Goal: Check status

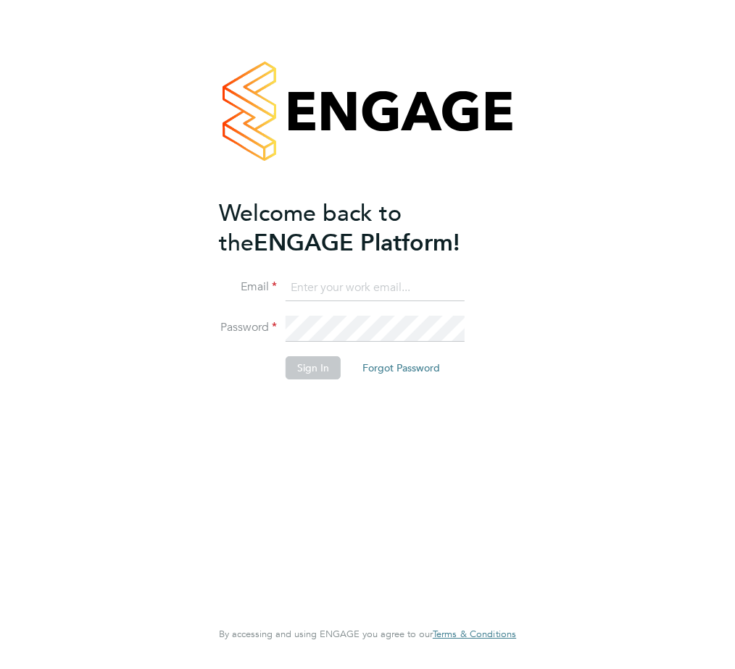
type input "allyx@rec-solutions.net"
click at [309, 373] on button "Sign In" at bounding box center [312, 367] width 55 height 23
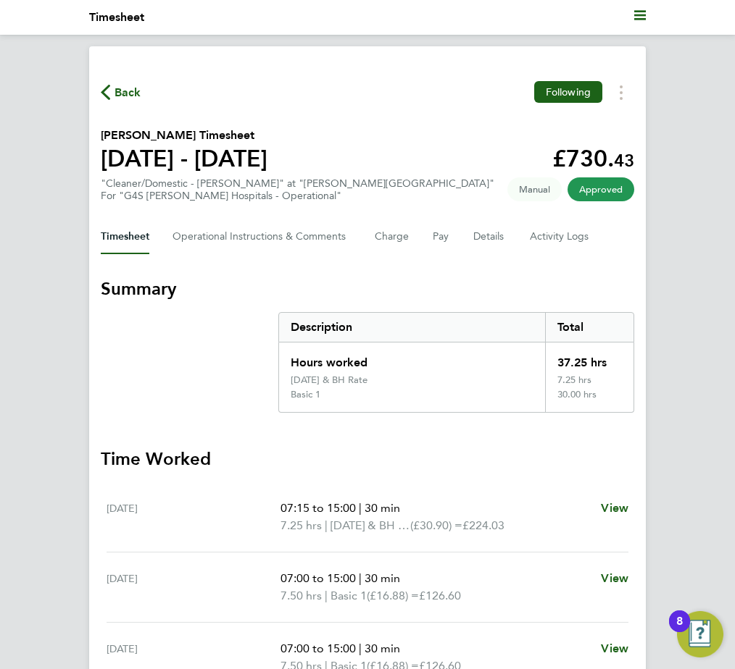
click at [123, 85] on span "Back" at bounding box center [127, 92] width 27 height 17
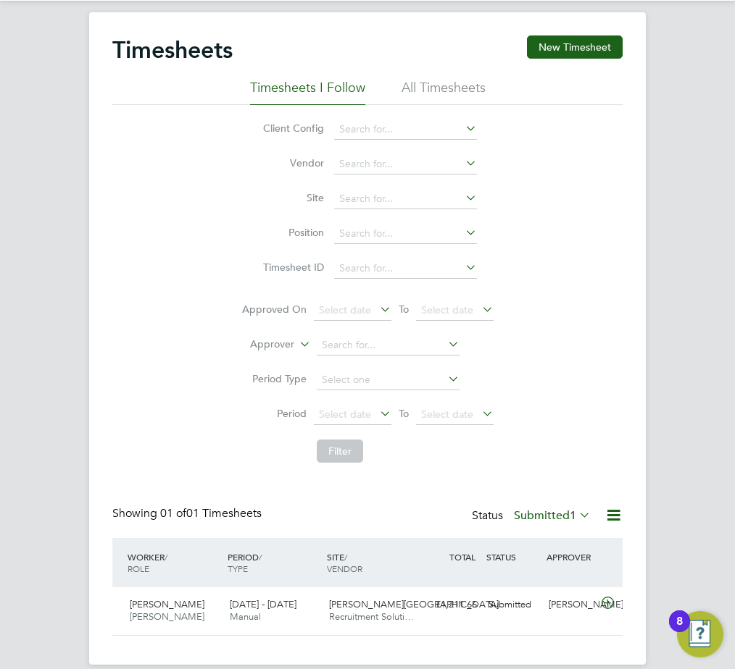
scroll to position [53, 0]
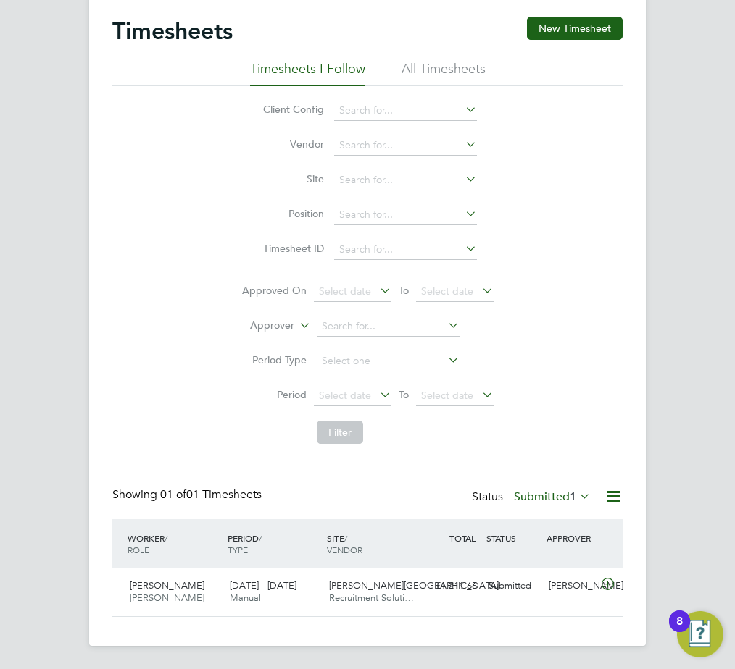
click at [576, 495] on icon at bounding box center [576, 496] width 0 height 20
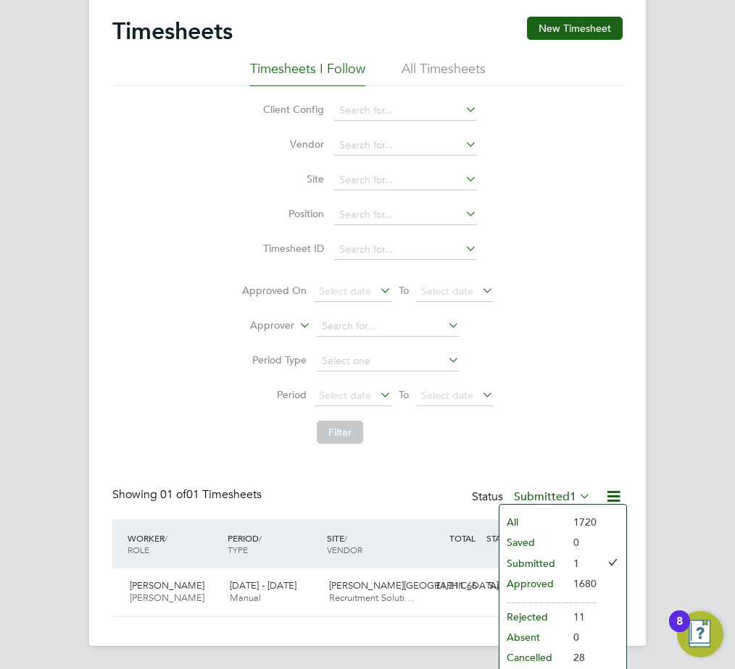
click at [539, 585] on li "Approved" at bounding box center [532, 584] width 67 height 20
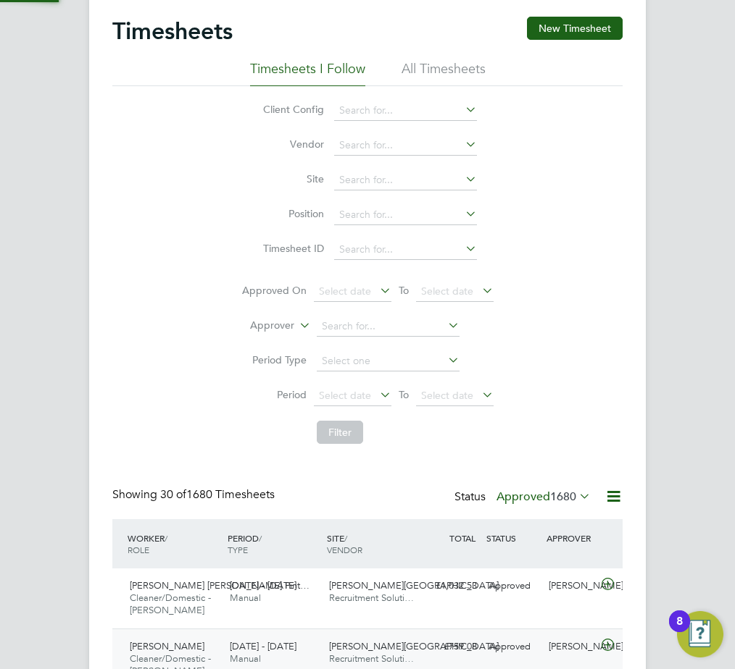
scroll to position [0, 0]
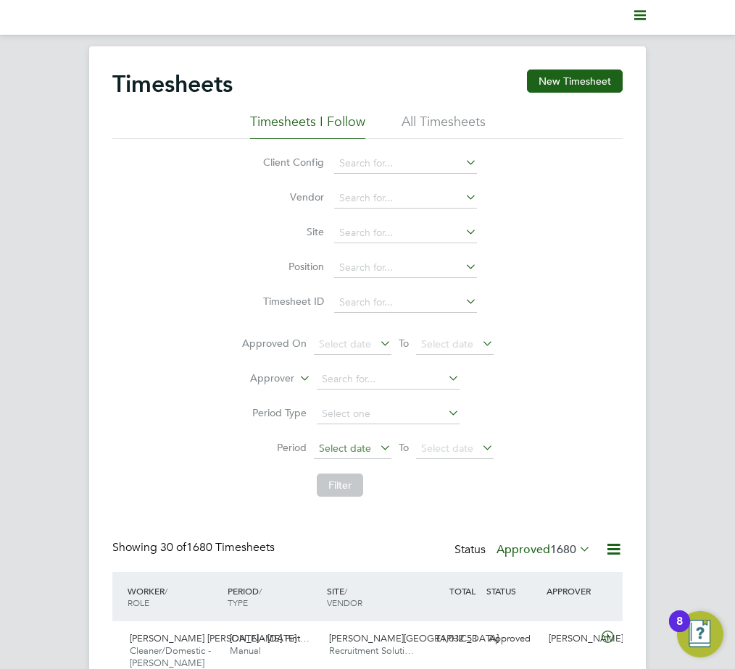
click at [344, 451] on span "Select date" at bounding box center [345, 448] width 52 height 13
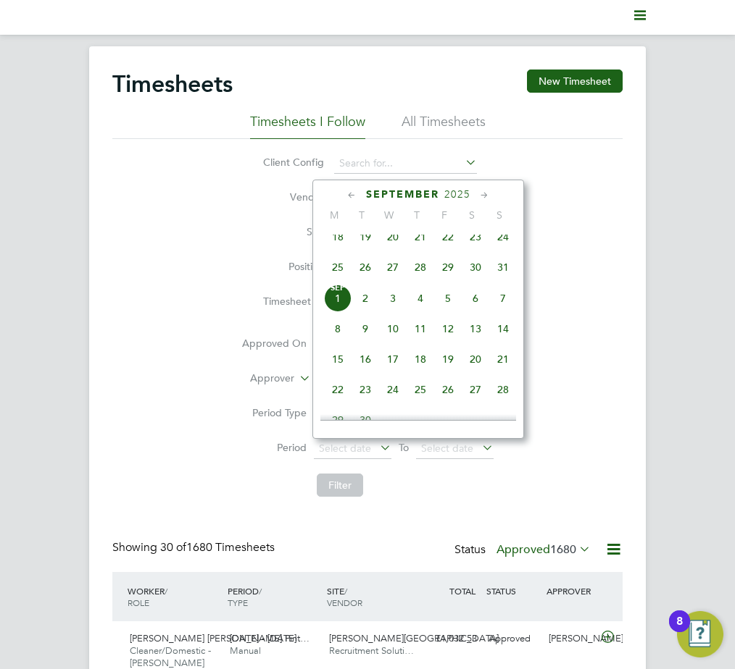
click at [334, 280] on span "25" at bounding box center [338, 268] width 28 height 28
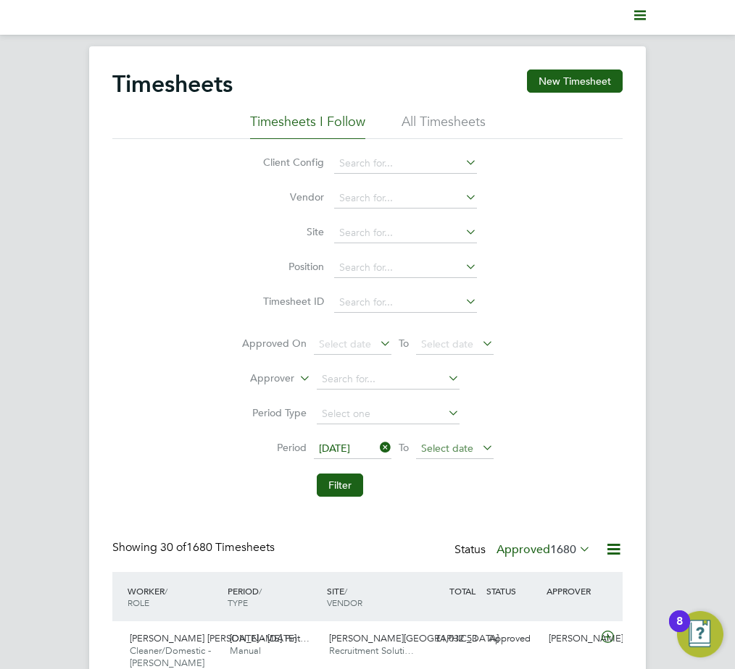
click at [449, 443] on span "Select date" at bounding box center [447, 448] width 52 height 13
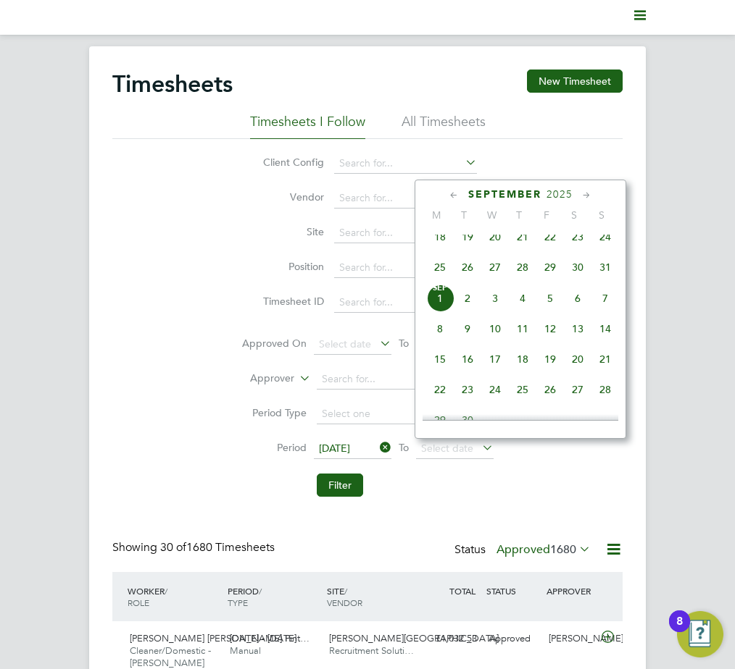
click at [605, 275] on span "31" at bounding box center [605, 268] width 28 height 28
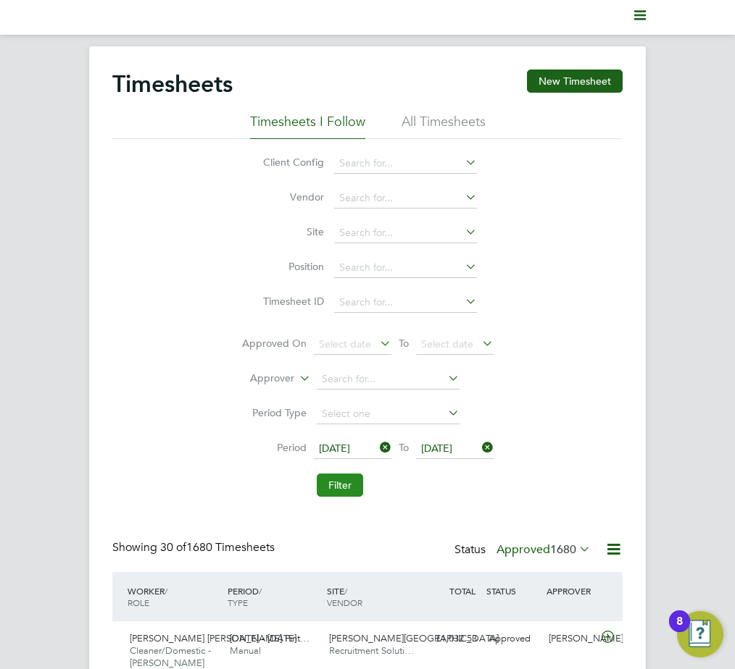
click at [341, 491] on button "Filter" at bounding box center [340, 485] width 46 height 23
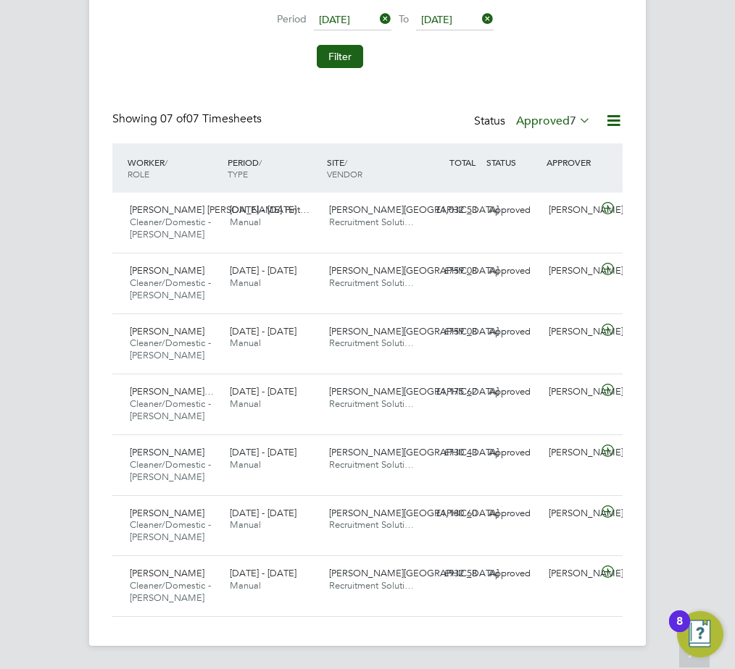
click at [576, 118] on icon at bounding box center [576, 120] width 0 height 20
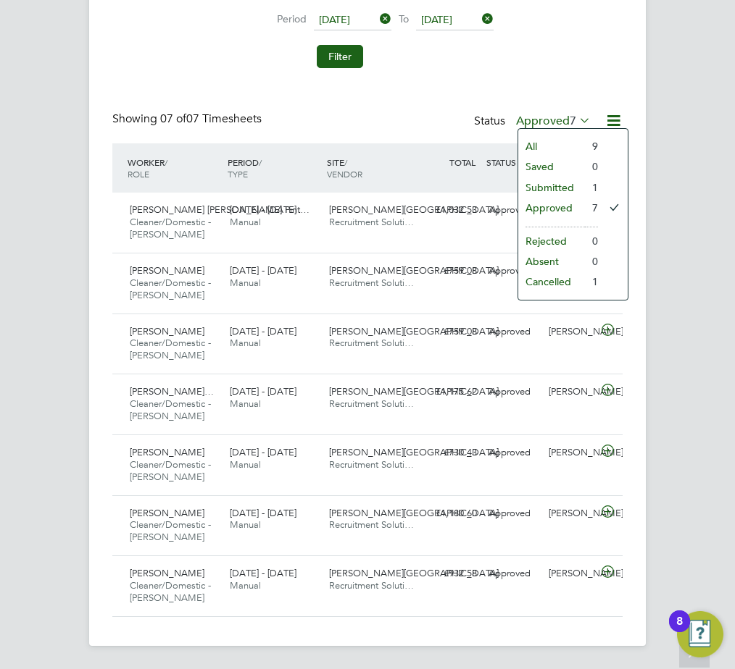
click at [557, 187] on li "Submitted" at bounding box center [551, 188] width 67 height 20
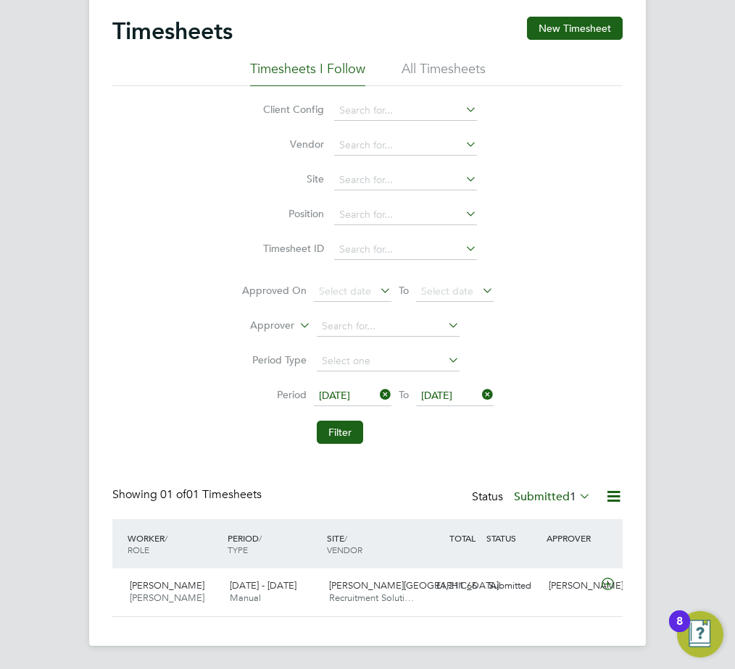
click at [576, 501] on icon at bounding box center [576, 496] width 0 height 20
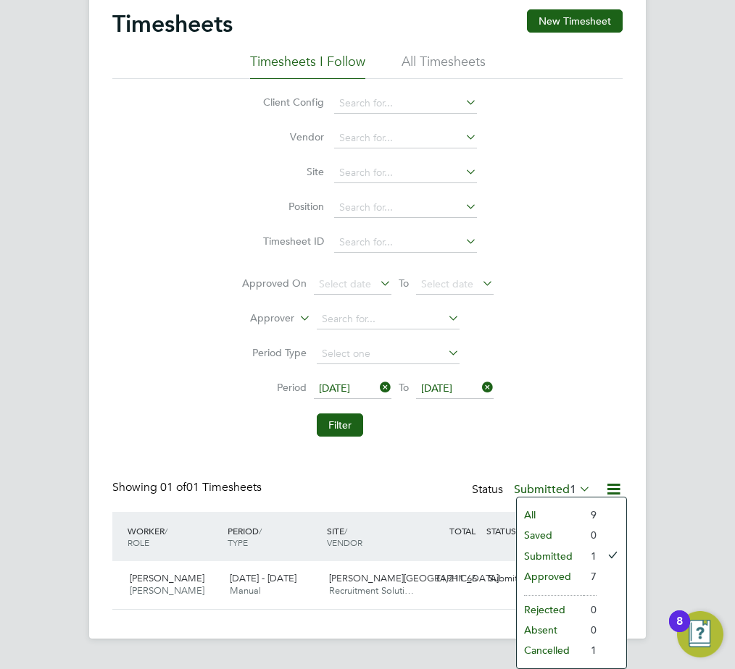
click at [554, 575] on li "Approved" at bounding box center [550, 577] width 67 height 20
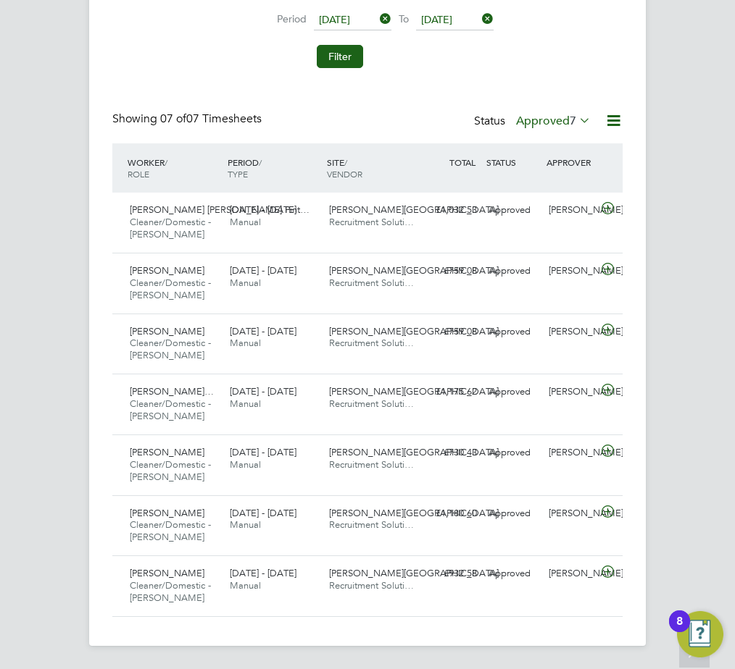
click at [210, 87] on div "Timesheets New Timesheet Timesheets I Follow All Timesheets Client Config Vendo…" at bounding box center [367, 129] width 510 height 977
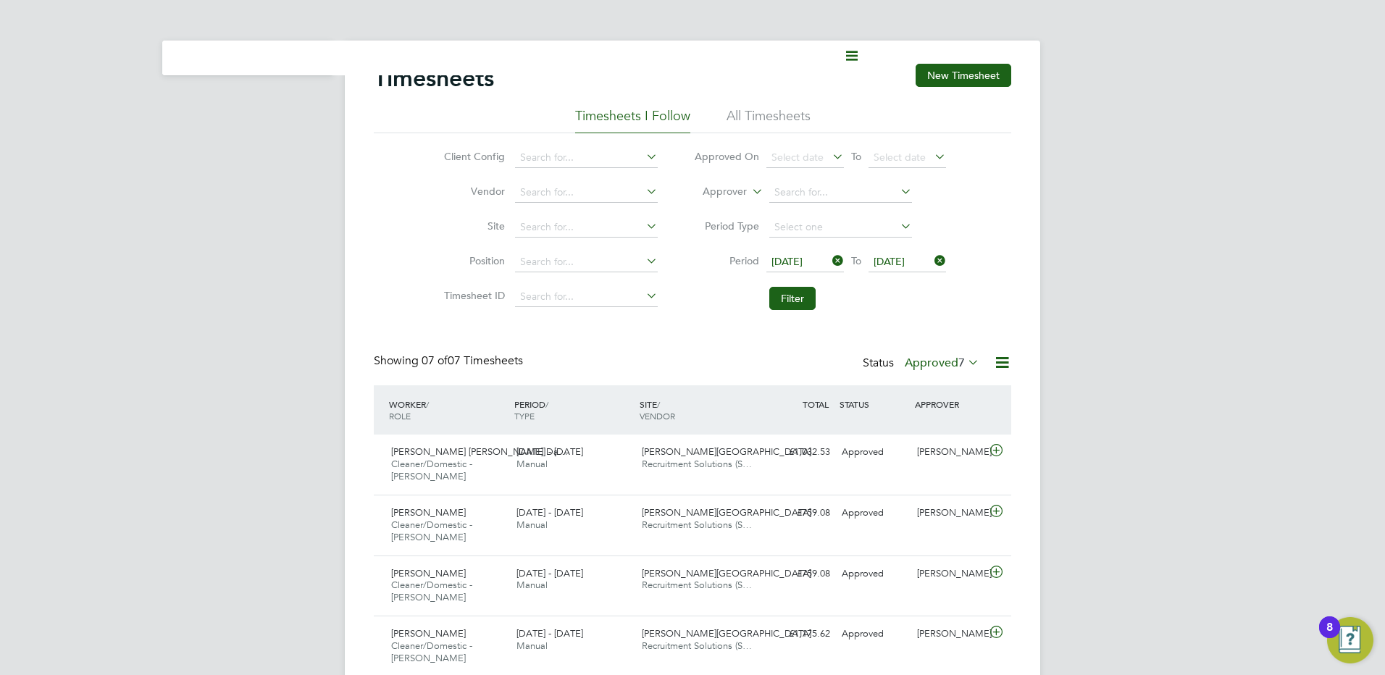
click at [734, 121] on li "All Timesheets" at bounding box center [769, 120] width 84 height 26
